Goal: Share content: Share content

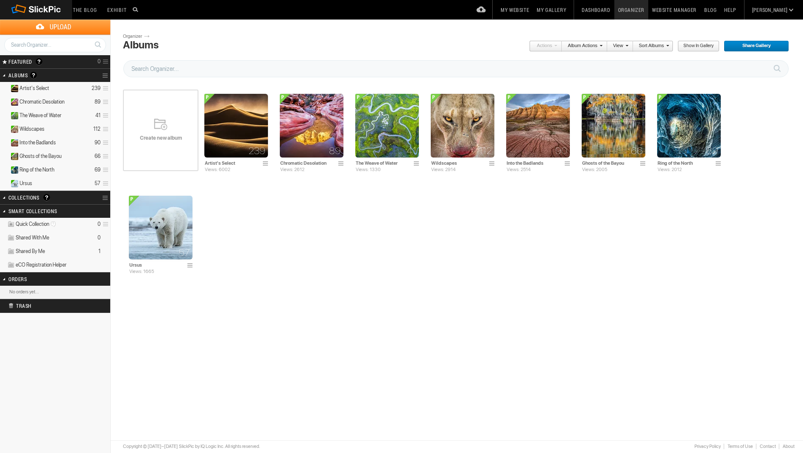
click at [169, 150] on div "Create new album" at bounding box center [161, 130] width 76 height 102
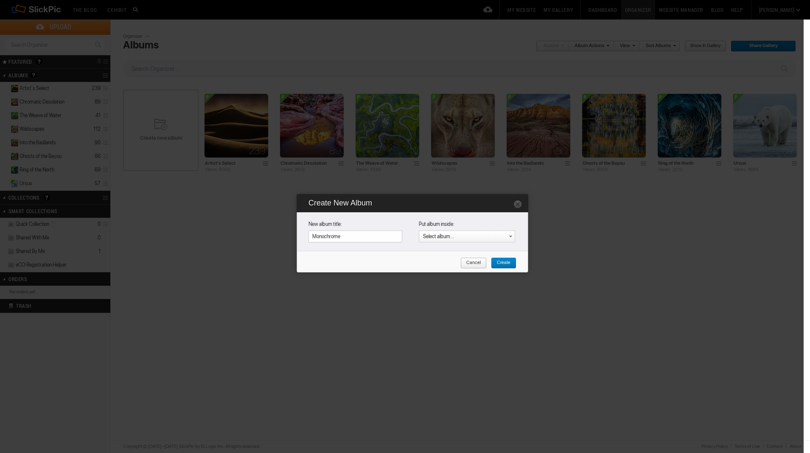
type input "Monochrome"
click at [506, 261] on span "Create" at bounding box center [501, 262] width 20 height 11
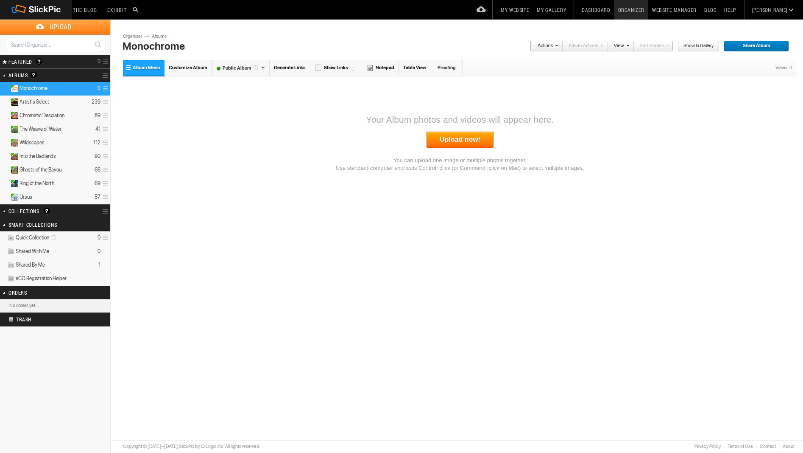
click at [474, 142] on link "Upload now!" at bounding box center [460, 140] width 67 height 16
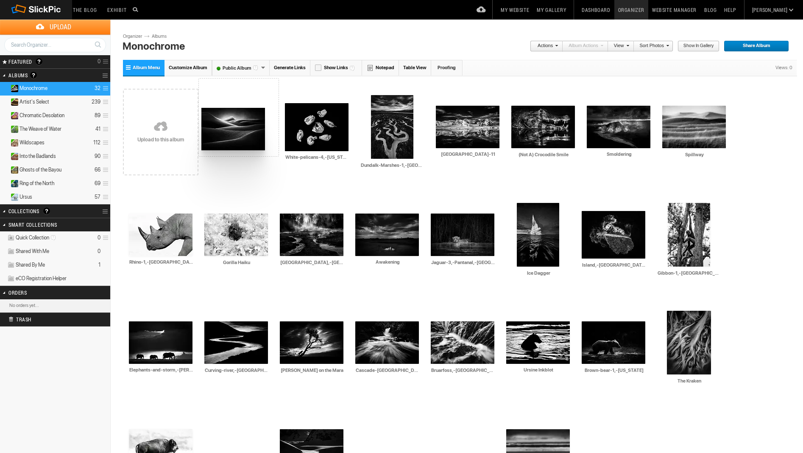
drag, startPoint x: 690, startPoint y: 135, endPoint x: 201, endPoint y: 108, distance: 489.9
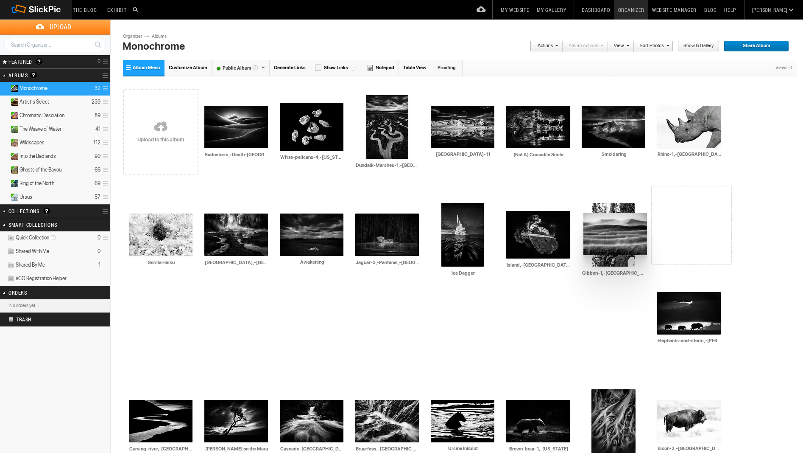
drag, startPoint x: 687, startPoint y: 131, endPoint x: 583, endPoint y: 213, distance: 132.6
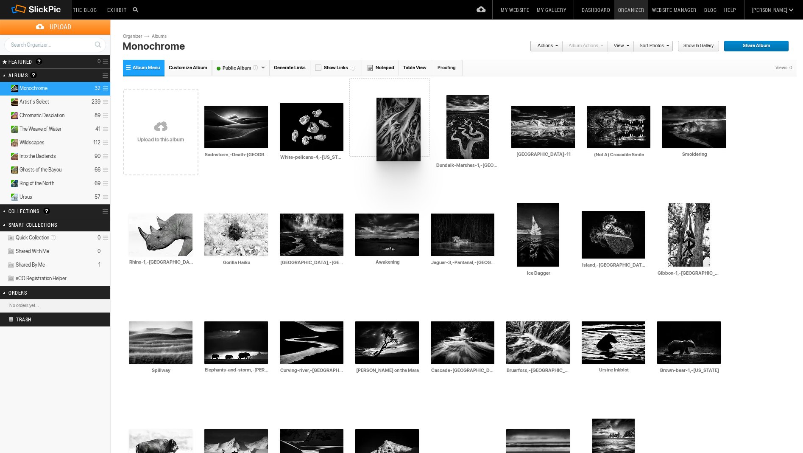
drag, startPoint x: 543, startPoint y: 339, endPoint x: 375, endPoint y: 96, distance: 296.0
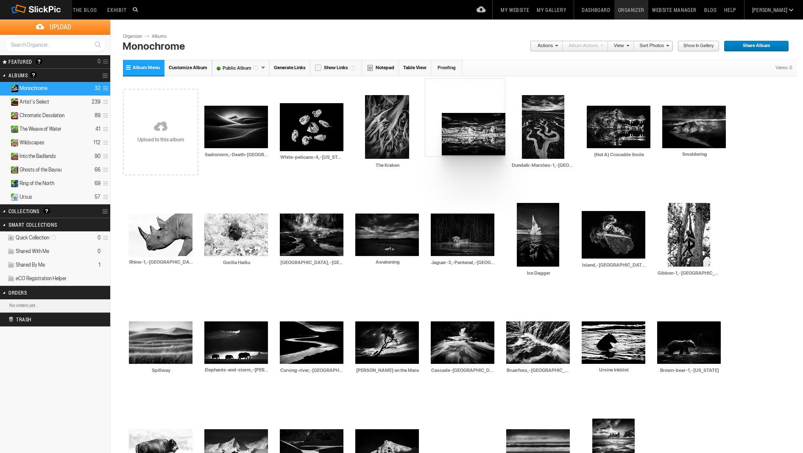
drag, startPoint x: 552, startPoint y: 130, endPoint x: 441, endPoint y: 112, distance: 112.6
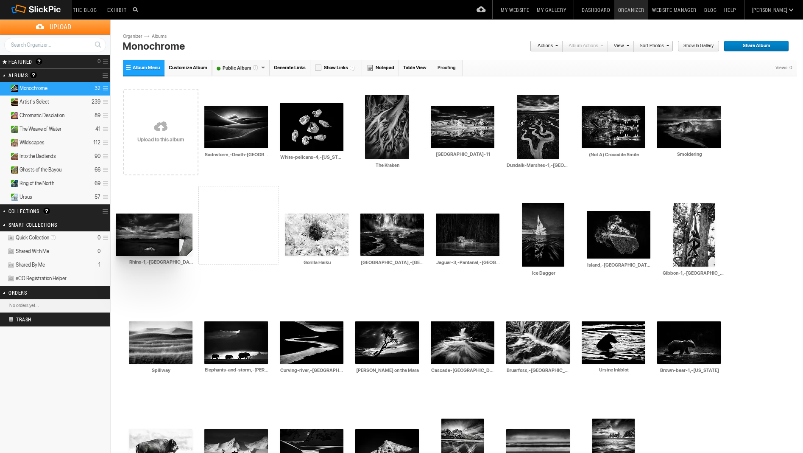
drag, startPoint x: 327, startPoint y: 237, endPoint x: 116, endPoint y: 212, distance: 213.1
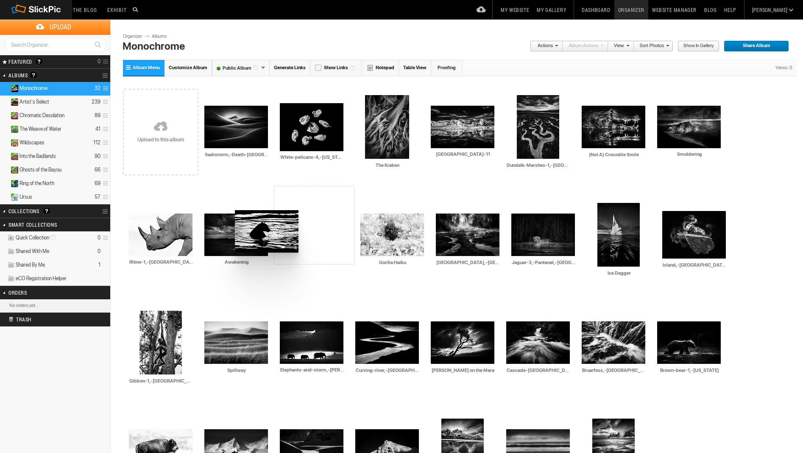
drag, startPoint x: 466, startPoint y: 349, endPoint x: 222, endPoint y: 213, distance: 279.3
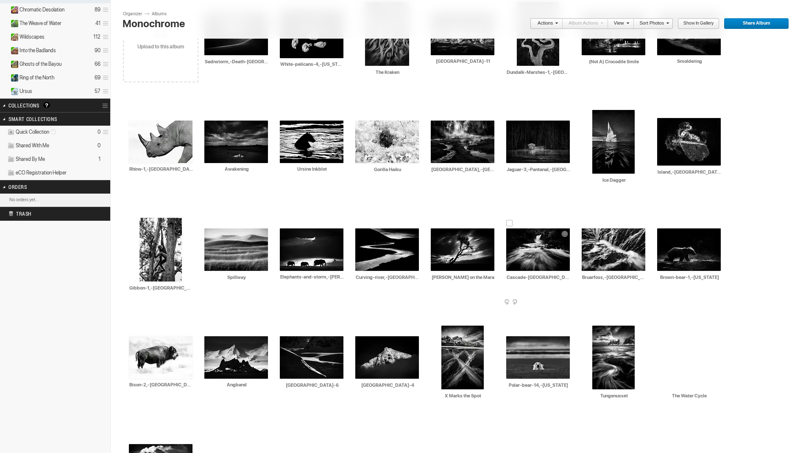
scroll to position [107, 0]
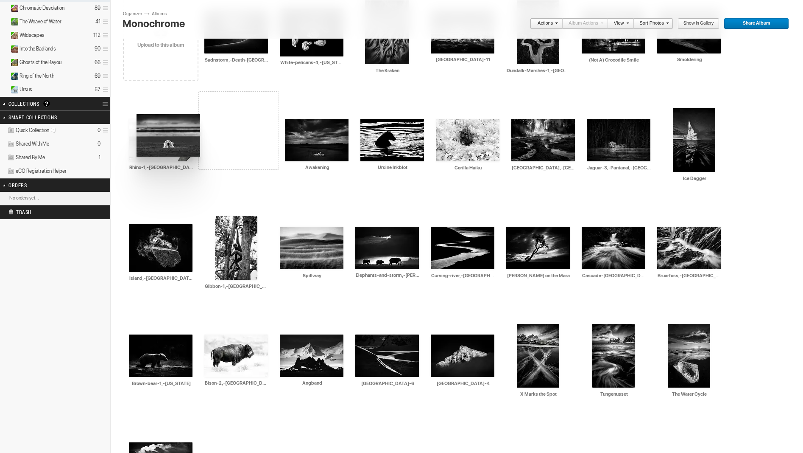
drag, startPoint x: 321, startPoint y: 351, endPoint x: 136, endPoint y: 114, distance: 300.4
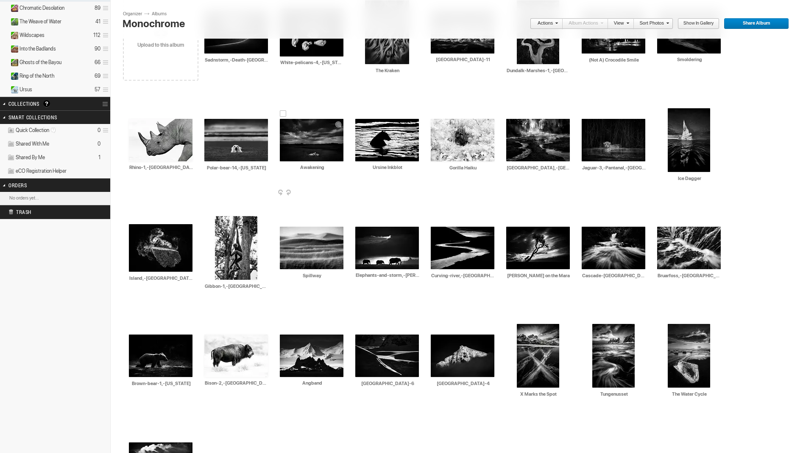
scroll to position [0, 0]
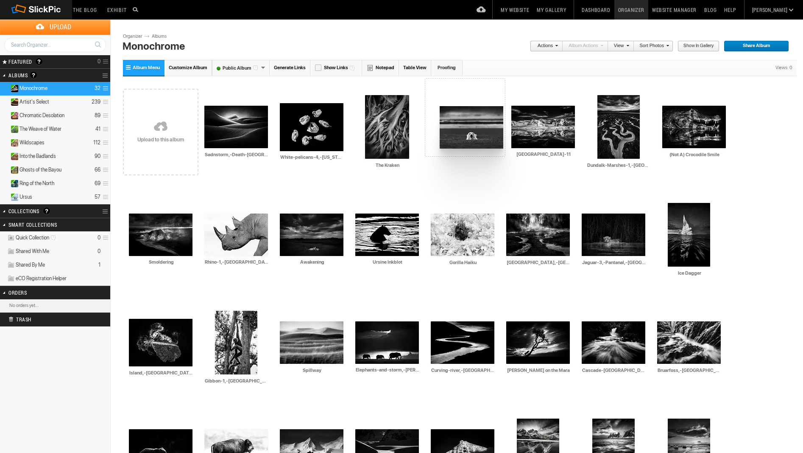
drag, startPoint x: 210, startPoint y: 224, endPoint x: 439, endPoint y: 106, distance: 257.1
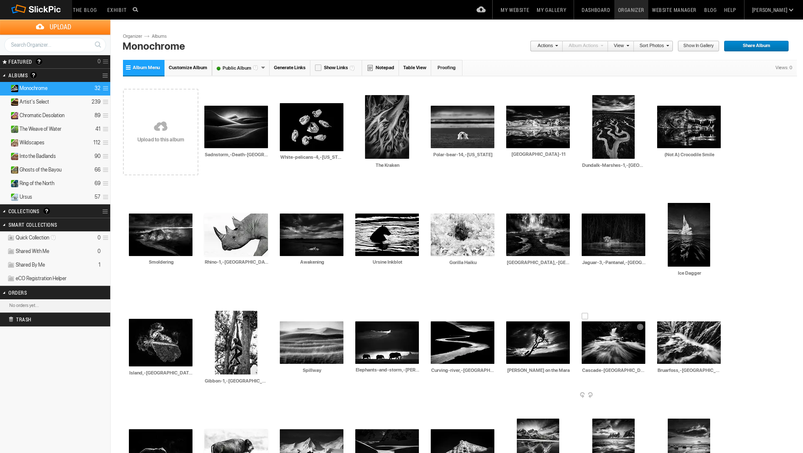
scroll to position [29, 0]
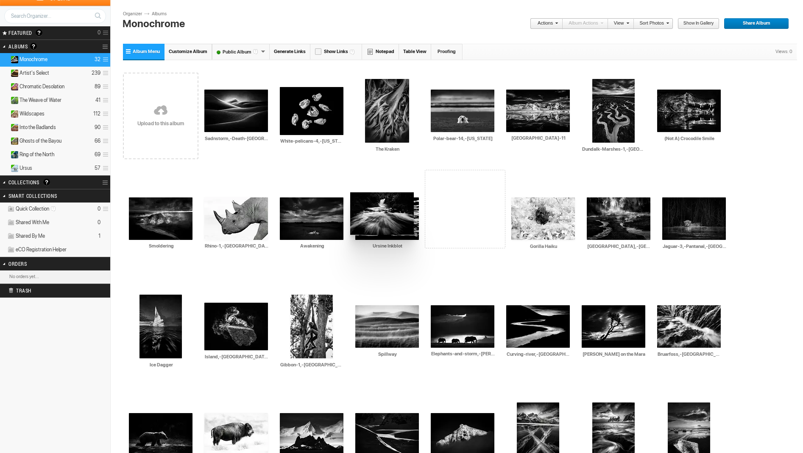
drag, startPoint x: 456, startPoint y: 332, endPoint x: 350, endPoint y: 192, distance: 175.3
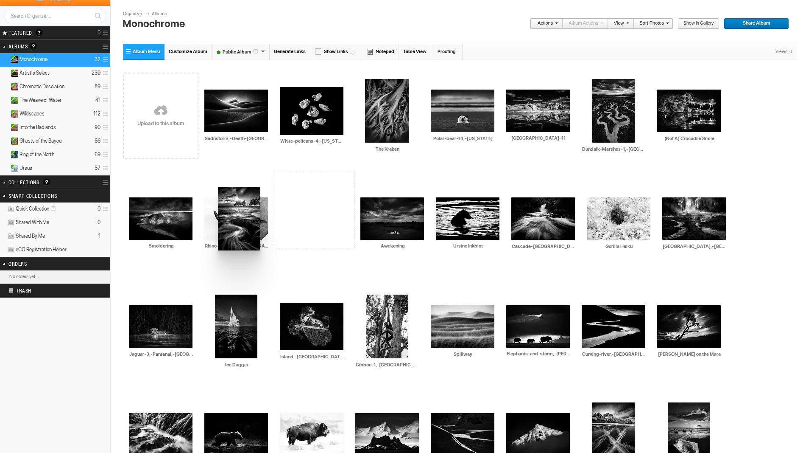
drag, startPoint x: 386, startPoint y: 429, endPoint x: 212, endPoint y: 185, distance: 299.6
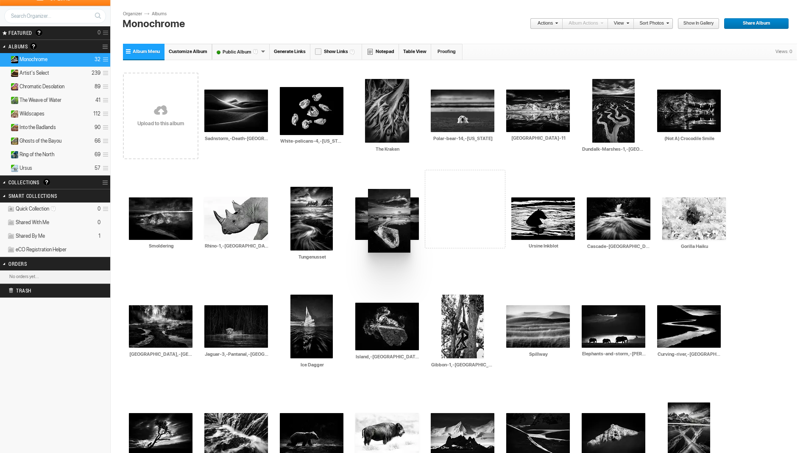
drag, startPoint x: 467, startPoint y: 429, endPoint x: 369, endPoint y: 187, distance: 261.1
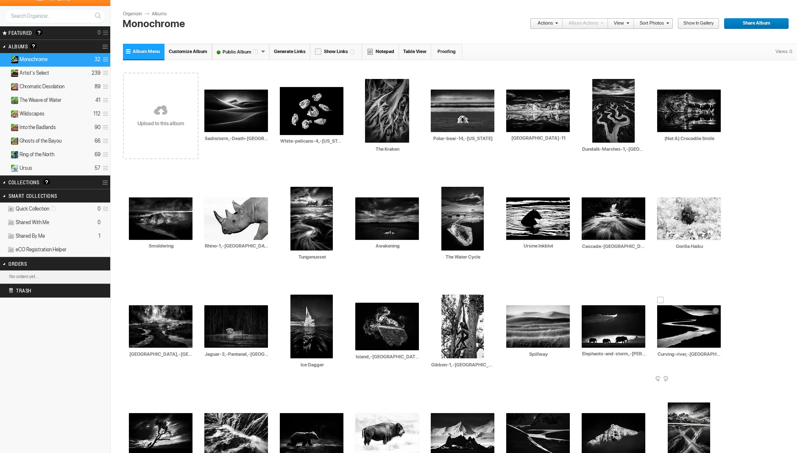
scroll to position [39, 0]
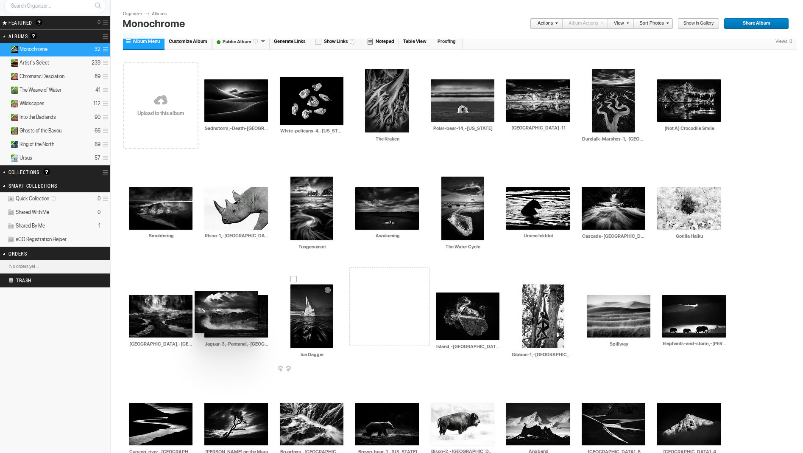
drag, startPoint x: 538, startPoint y: 423, endPoint x: 194, endPoint y: 291, distance: 369.2
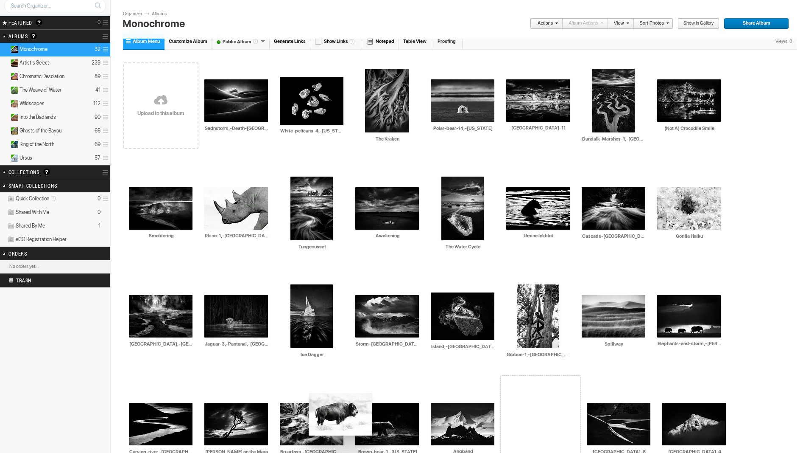
drag, startPoint x: 243, startPoint y: 432, endPoint x: 303, endPoint y: 394, distance: 71.7
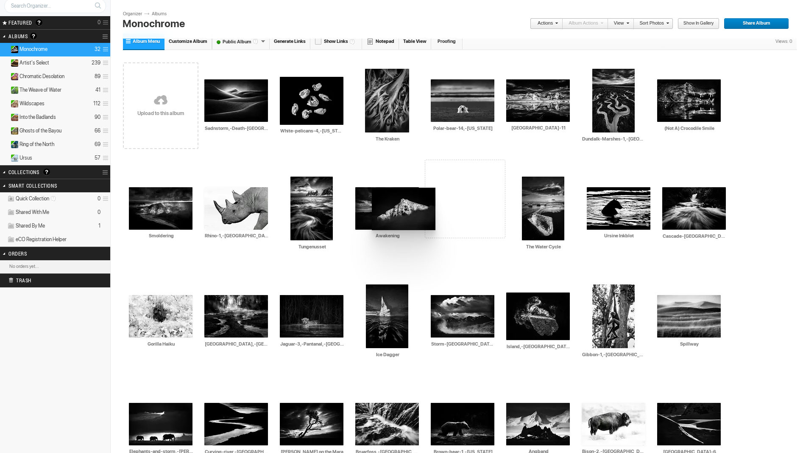
drag, startPoint x: 470, startPoint y: 425, endPoint x: 371, endPoint y: 188, distance: 256.9
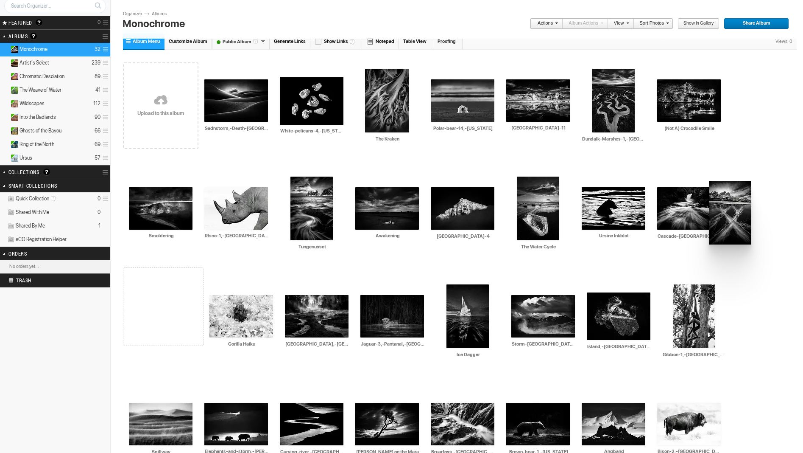
drag, startPoint x: 549, startPoint y: 431, endPoint x: 701, endPoint y: 174, distance: 298.4
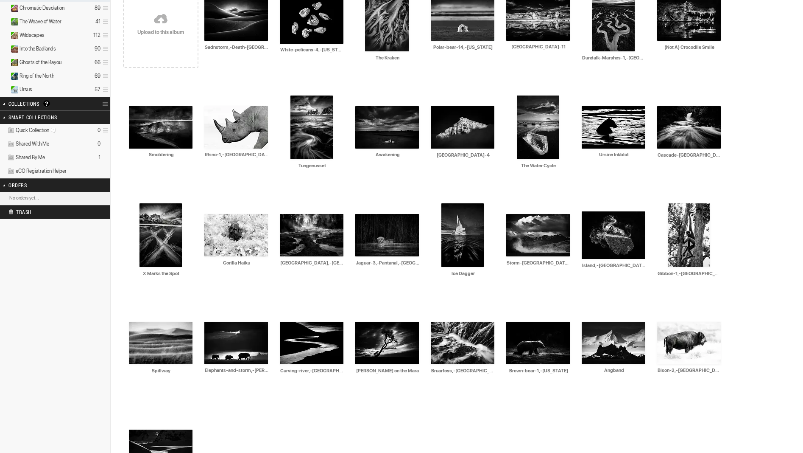
scroll to position [0, 0]
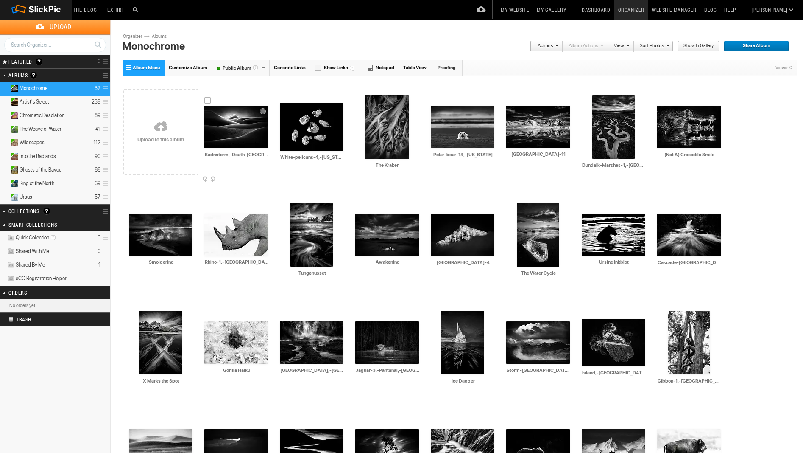
click at [240, 133] on img at bounding box center [236, 127] width 64 height 42
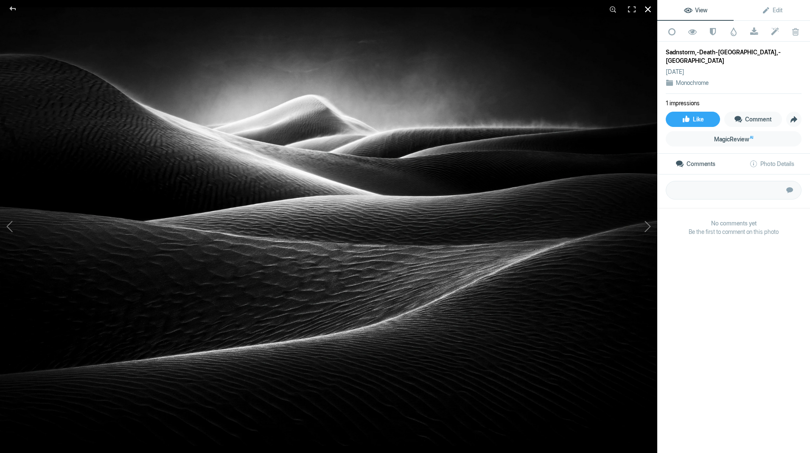
click at [649, 11] on div at bounding box center [647, 9] width 19 height 19
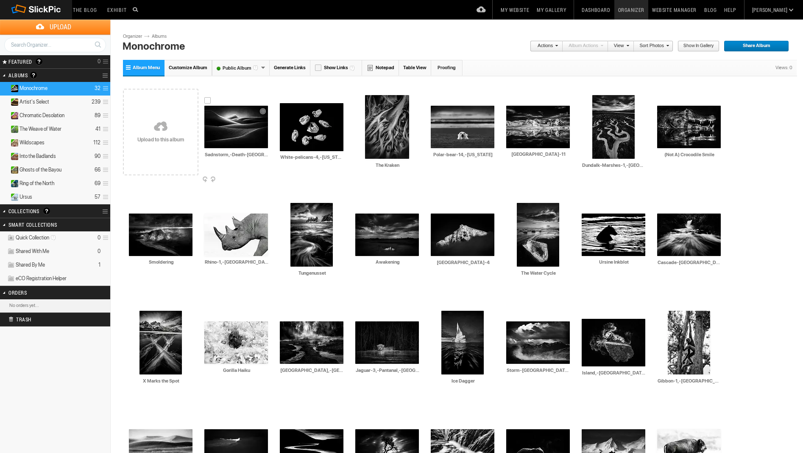
click at [267, 178] on span at bounding box center [267, 179] width 8 height 7
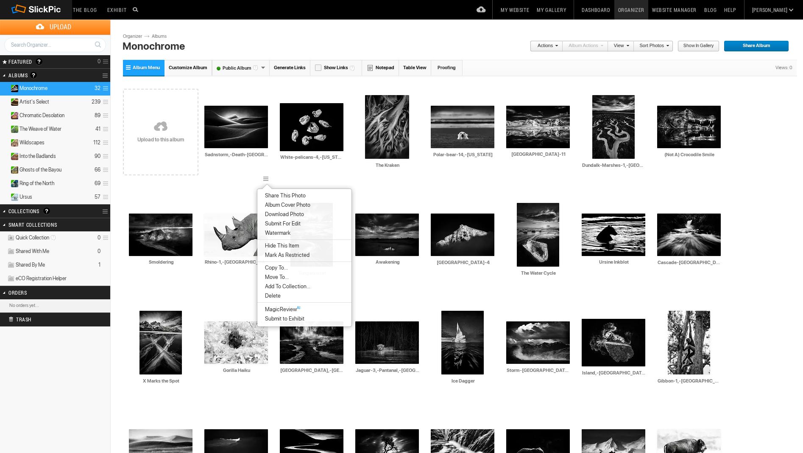
click at [277, 203] on span "Album Cover Photo" at bounding box center [287, 205] width 48 height 7
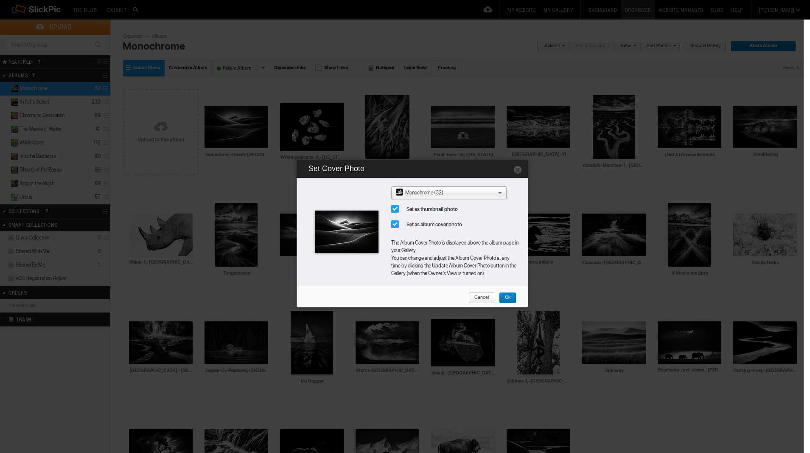
click at [505, 297] on span "Ok" at bounding box center [504, 297] width 11 height 11
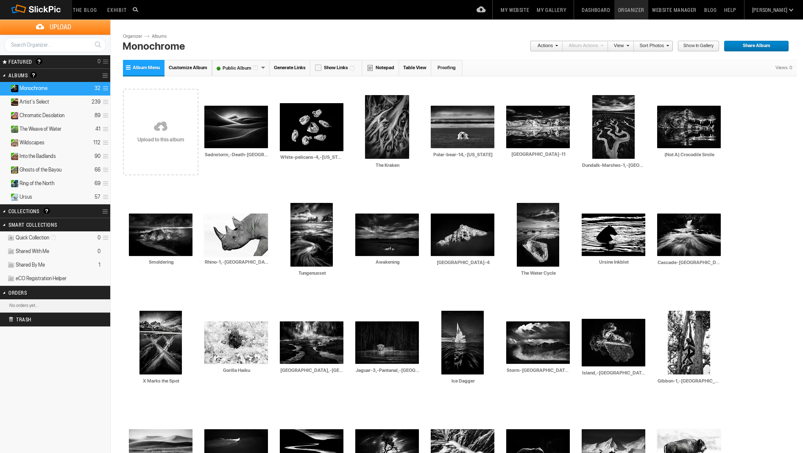
click at [12, 73] on h2 "Albums Albums are your presentation gallery and where your photos and videos ar…" at bounding box center [43, 75] width 71 height 13
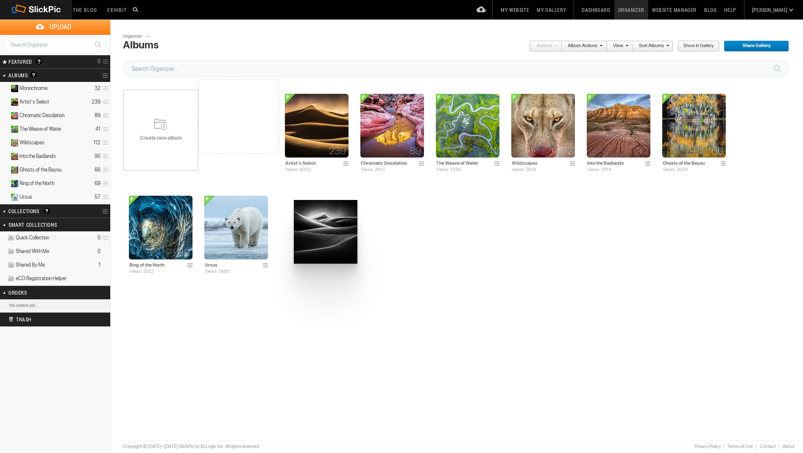
drag, startPoint x: 240, startPoint y: 127, endPoint x: 293, endPoint y: 199, distance: 89.9
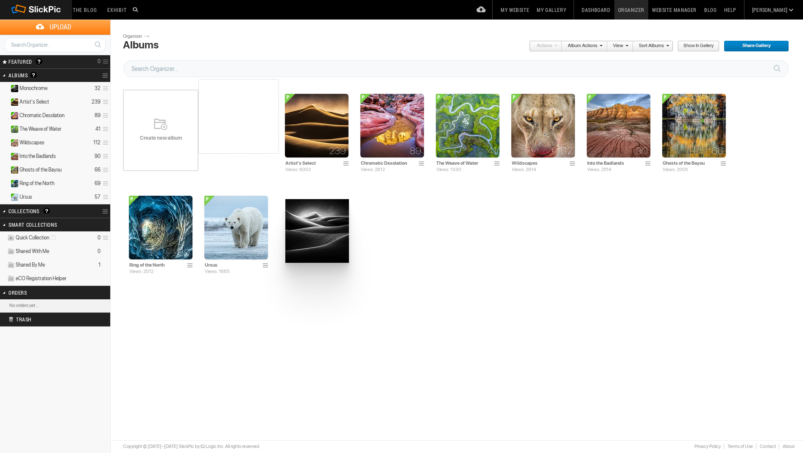
drag, startPoint x: 243, startPoint y: 134, endPoint x: 285, endPoint y: 198, distance: 75.8
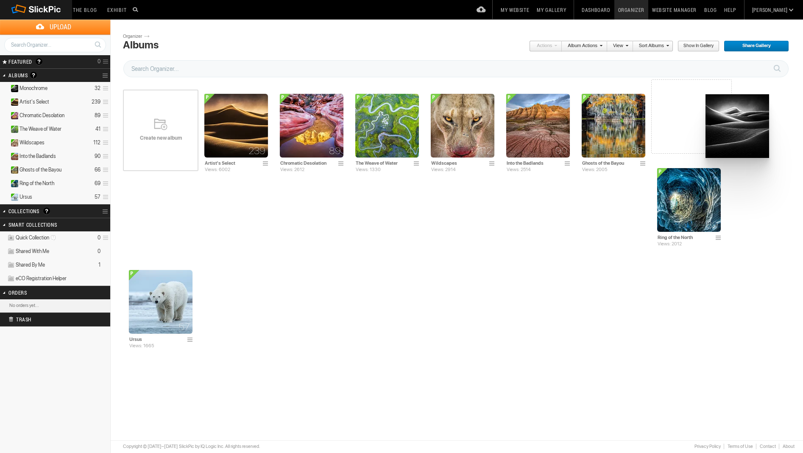
drag, startPoint x: 251, startPoint y: 139, endPoint x: 688, endPoint y: 91, distance: 439.5
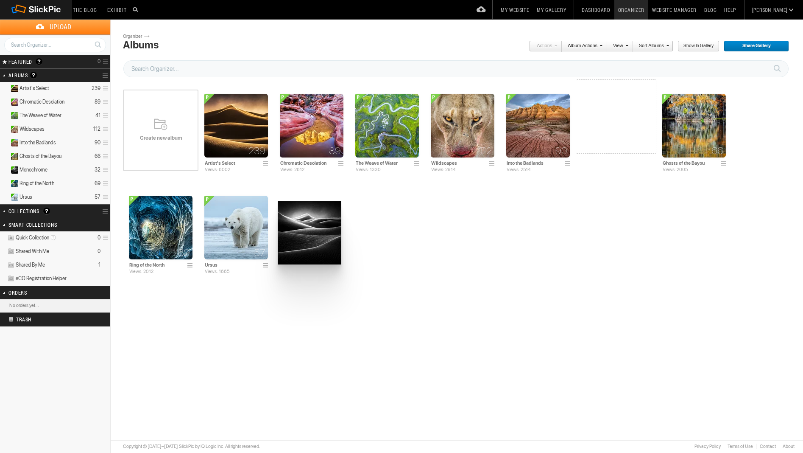
drag, startPoint x: 678, startPoint y: 122, endPoint x: 277, endPoint y: 201, distance: 408.5
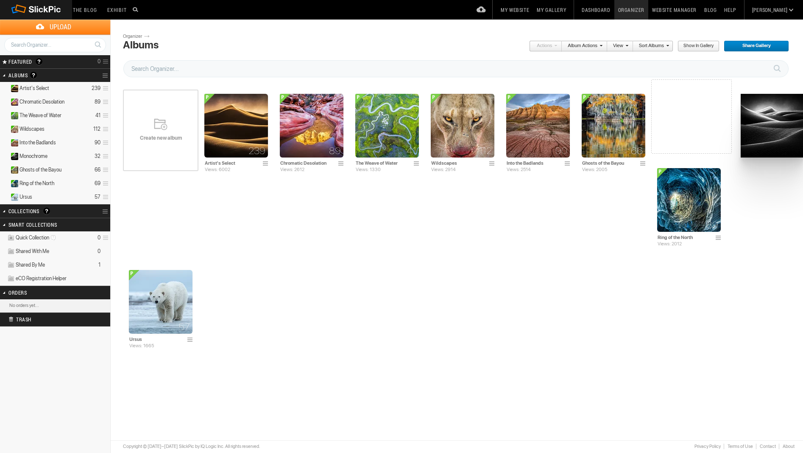
drag, startPoint x: 614, startPoint y: 131, endPoint x: 740, endPoint y: 94, distance: 131.7
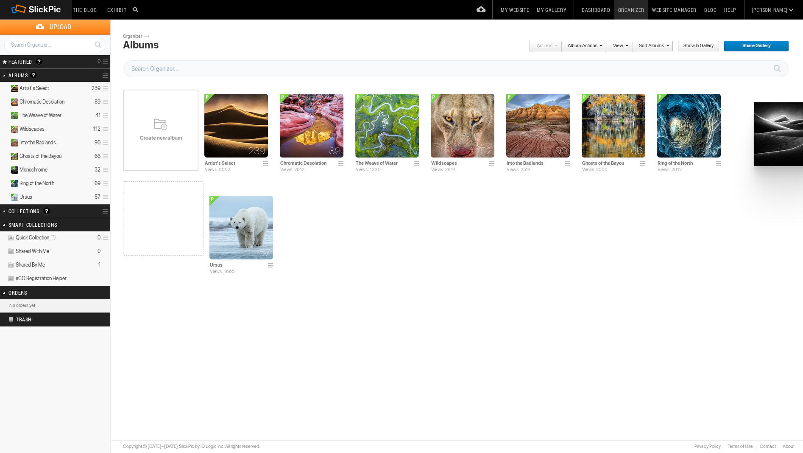
drag, startPoint x: 685, startPoint y: 134, endPoint x: 753, endPoint y: 102, distance: 76.1
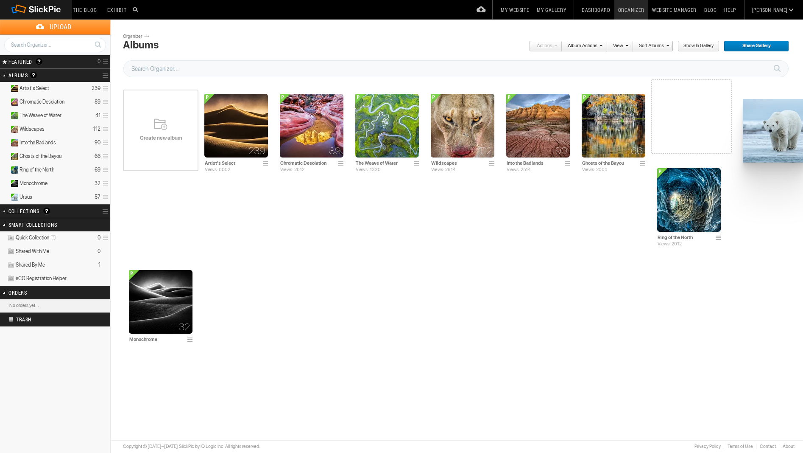
drag, startPoint x: 162, startPoint y: 220, endPoint x: 742, endPoint y: 99, distance: 592.4
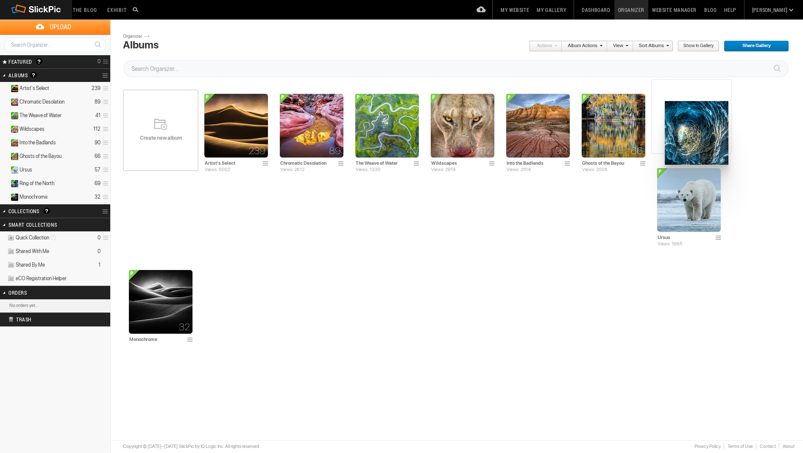
drag, startPoint x: 748, startPoint y: 134, endPoint x: 665, endPoint y: 98, distance: 91.4
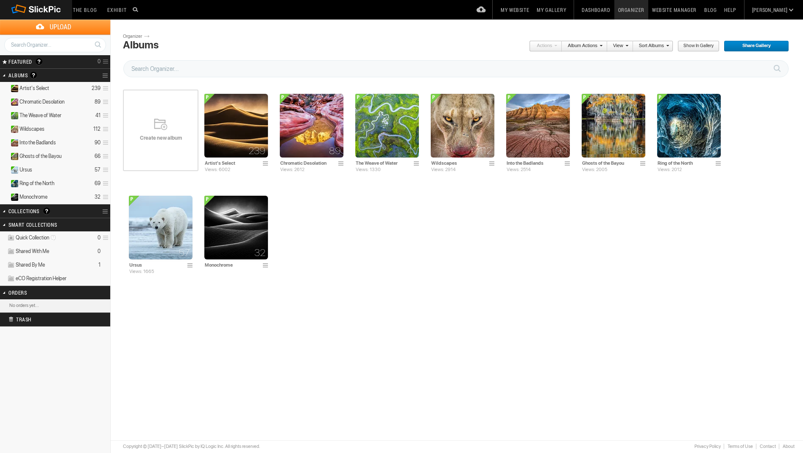
click at [507, 239] on div "Need Watermarks? Create new album 239 Artist's Select Views: 6002 Drop photos h…" at bounding box center [460, 181] width 674 height 204
click at [204, 216] on img at bounding box center [236, 228] width 64 height 64
click at [757, 48] on span "Share Gallery" at bounding box center [753, 46] width 59 height 11
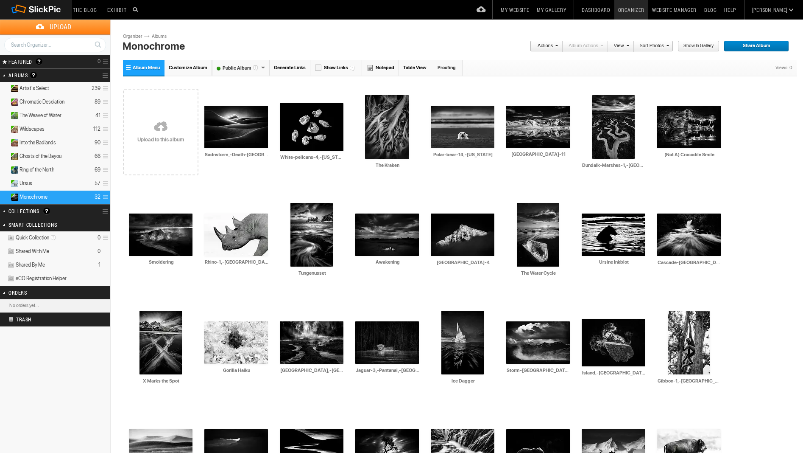
click at [764, 42] on span "Share Album" at bounding box center [753, 46] width 59 height 11
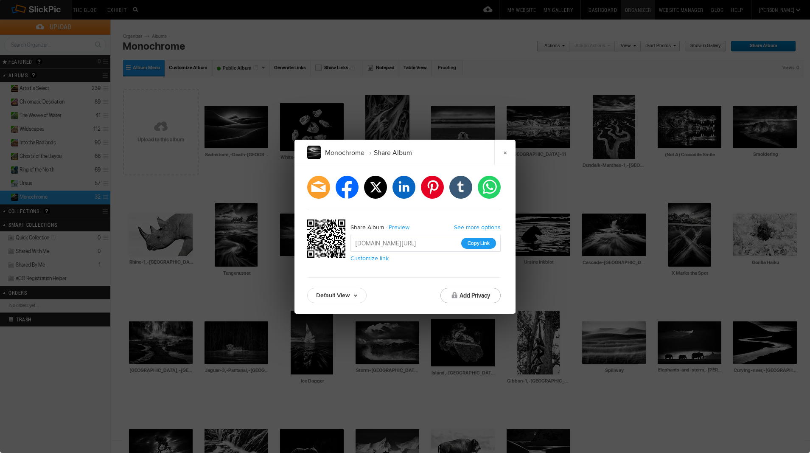
click at [486, 243] on button "Copy Link" at bounding box center [478, 243] width 35 height 11
click at [506, 154] on link "×" at bounding box center [504, 152] width 21 height 25
